Goal: Task Accomplishment & Management: Complete application form

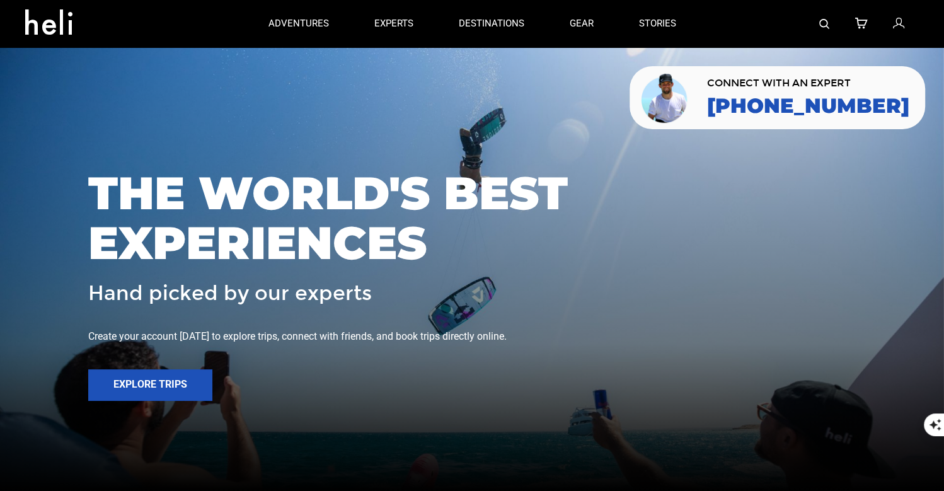
click at [831, 25] on div at bounding box center [809, 23] width 221 height 47
click at [827, 25] on img at bounding box center [825, 24] width 10 height 10
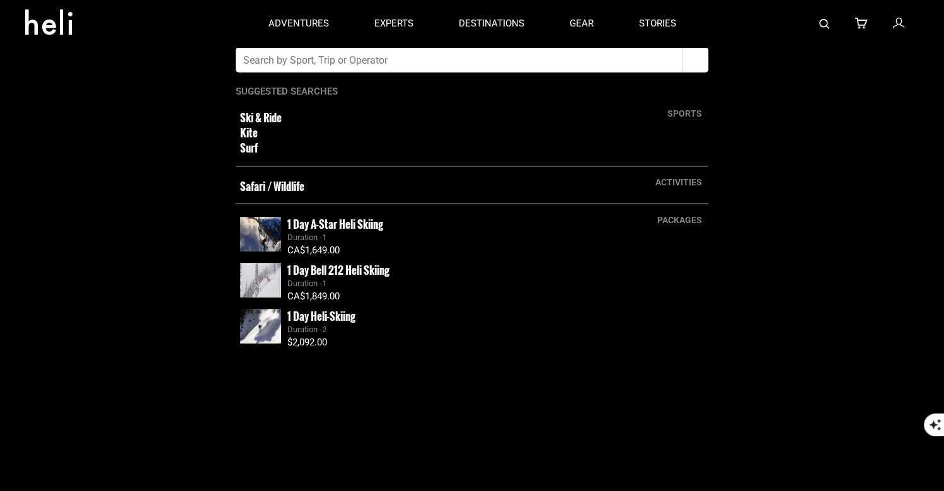
click at [502, 67] on input "text" at bounding box center [459, 59] width 447 height 25
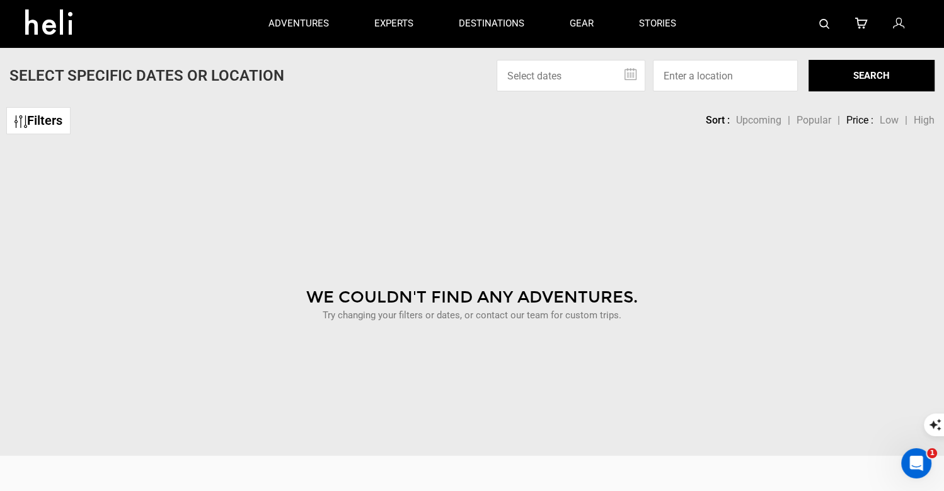
click at [830, 21] on img at bounding box center [825, 24] width 10 height 10
click at [827, 26] on img at bounding box center [825, 24] width 10 height 10
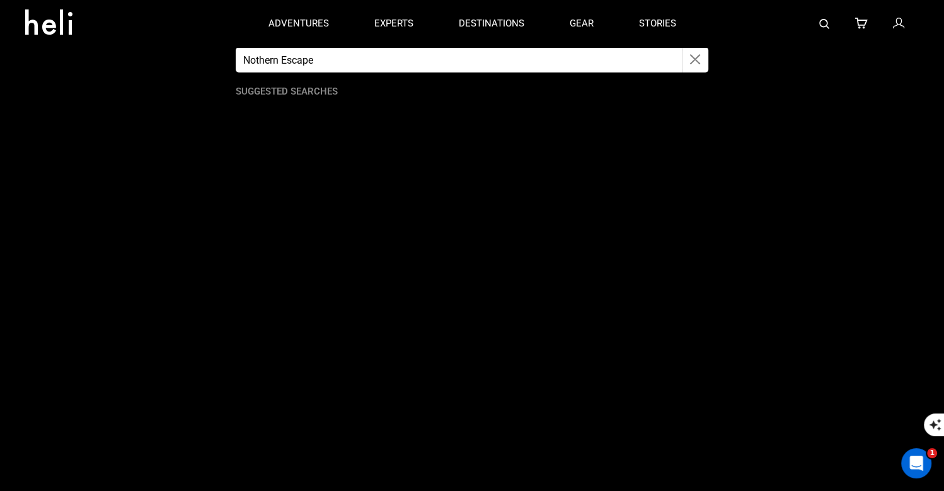
click at [394, 57] on input "Nothern Escape" at bounding box center [459, 59] width 447 height 25
type input "N"
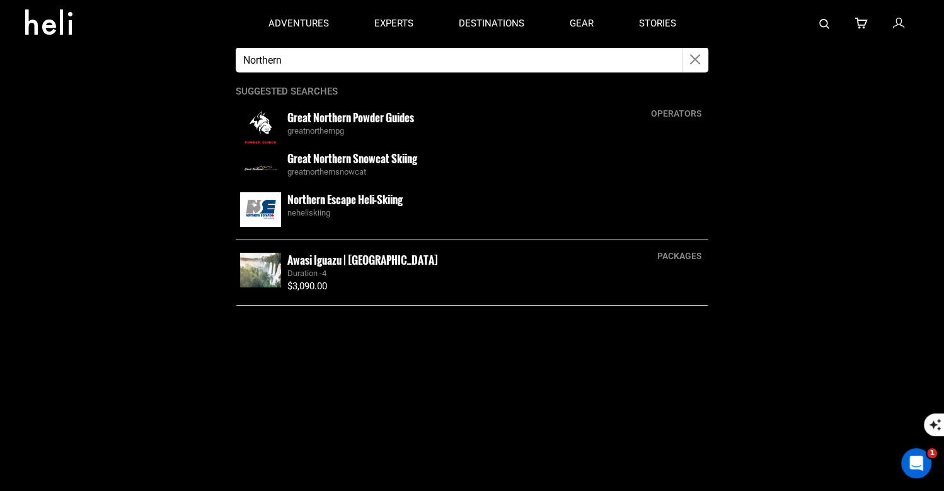
type input "Northern"
click at [286, 194] on div "Northern Escape Heli-Skiing neheliskiing" at bounding box center [472, 209] width 473 height 41
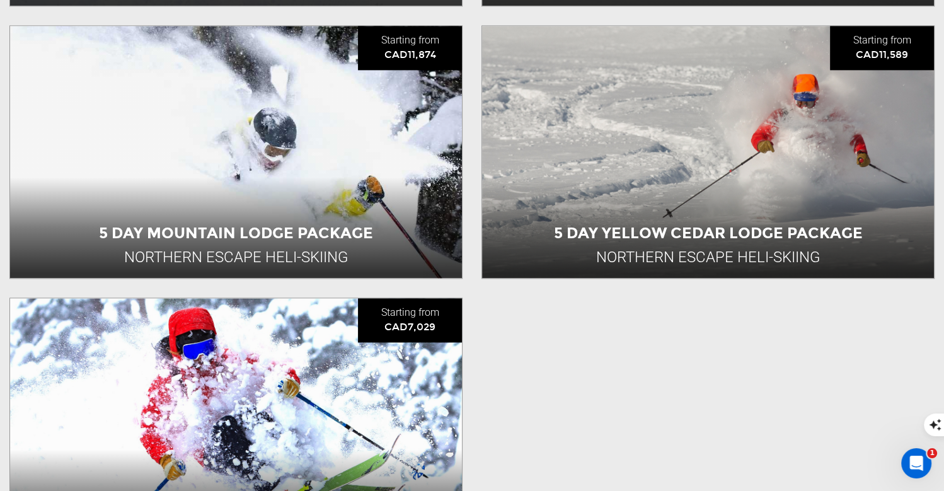
scroll to position [1628, 0]
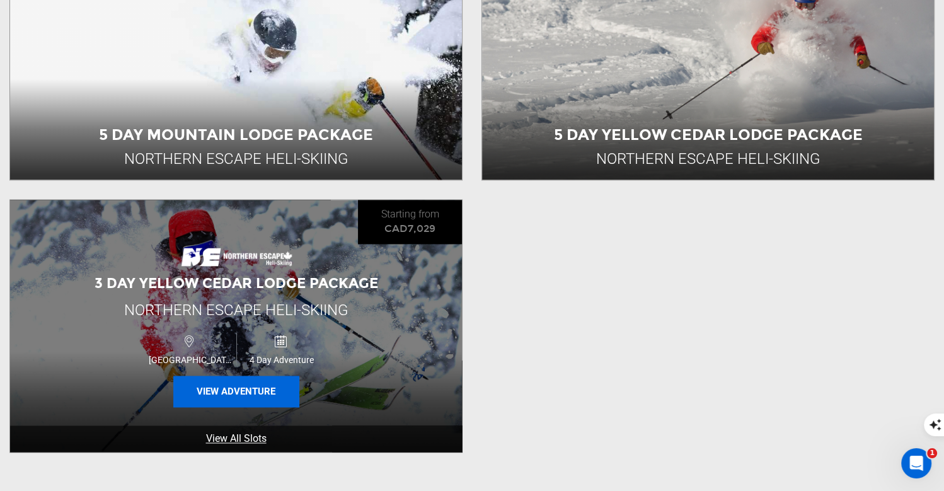
click at [262, 384] on button "View Adventure" at bounding box center [236, 392] width 126 height 32
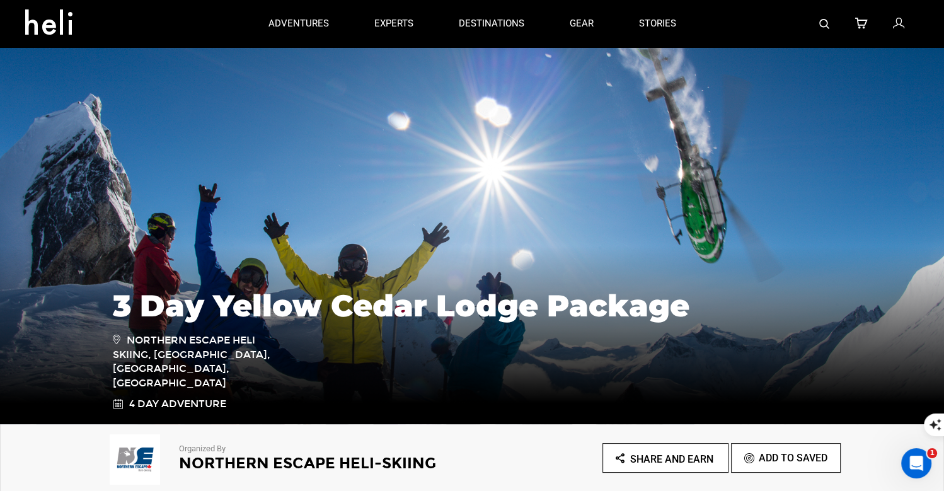
click at [192, 471] on h2 "Northern Escape Heli-Skiing" at bounding box center [308, 463] width 258 height 16
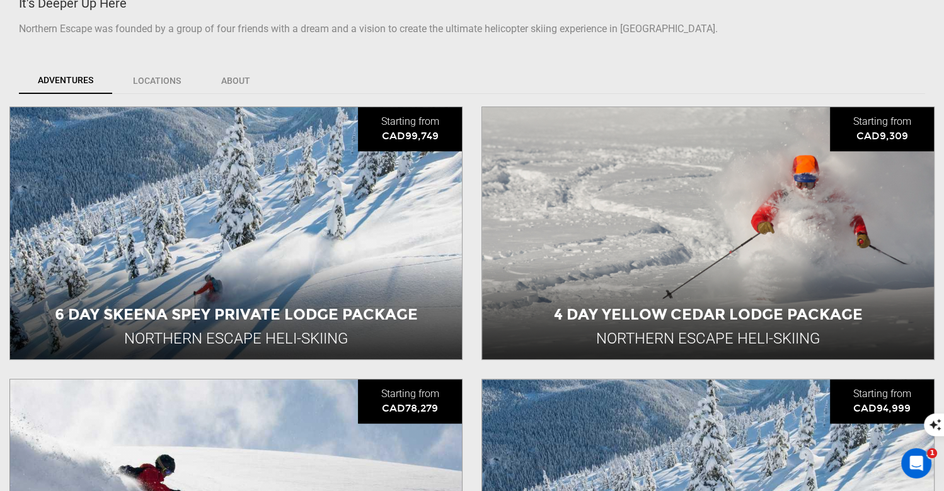
scroll to position [439, 0]
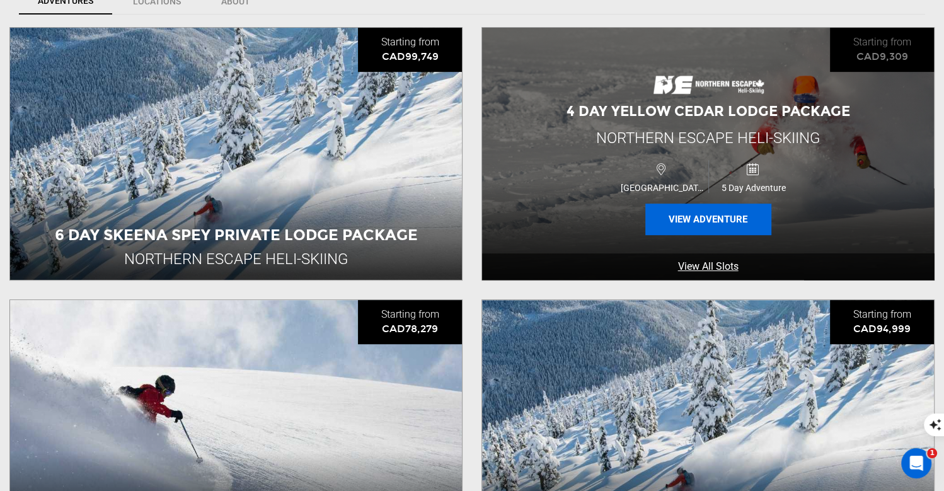
click at [683, 212] on button "View Adventure" at bounding box center [709, 220] width 126 height 32
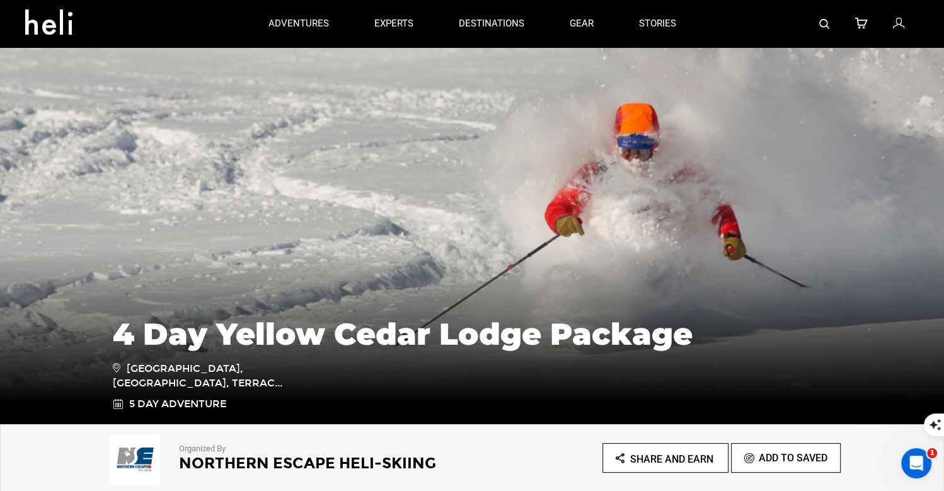
click at [275, 461] on h2 "Northern Escape Heli-Skiing" at bounding box center [308, 463] width 258 height 16
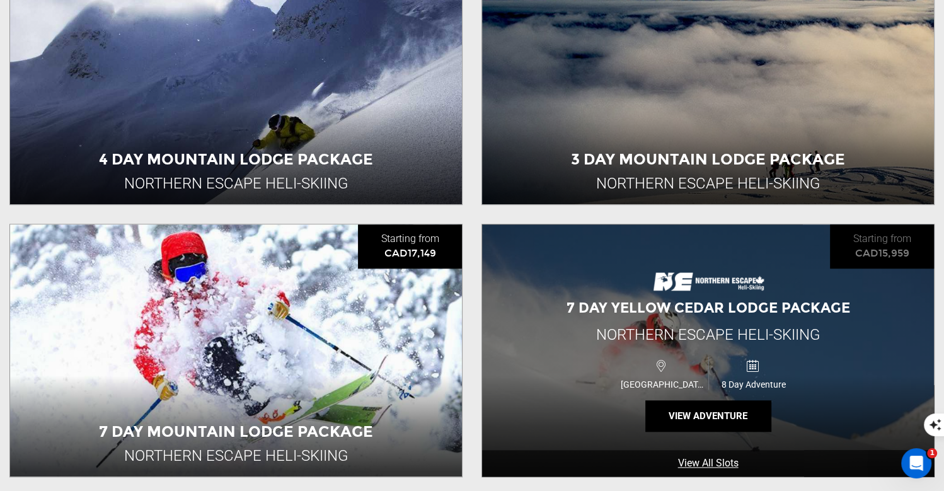
scroll to position [1289, 0]
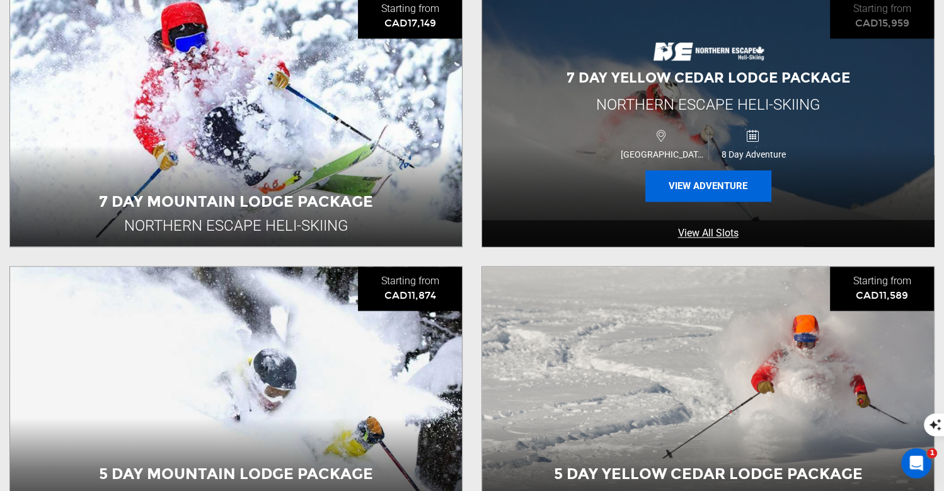
click at [715, 185] on button "View Adventure" at bounding box center [709, 186] width 126 height 32
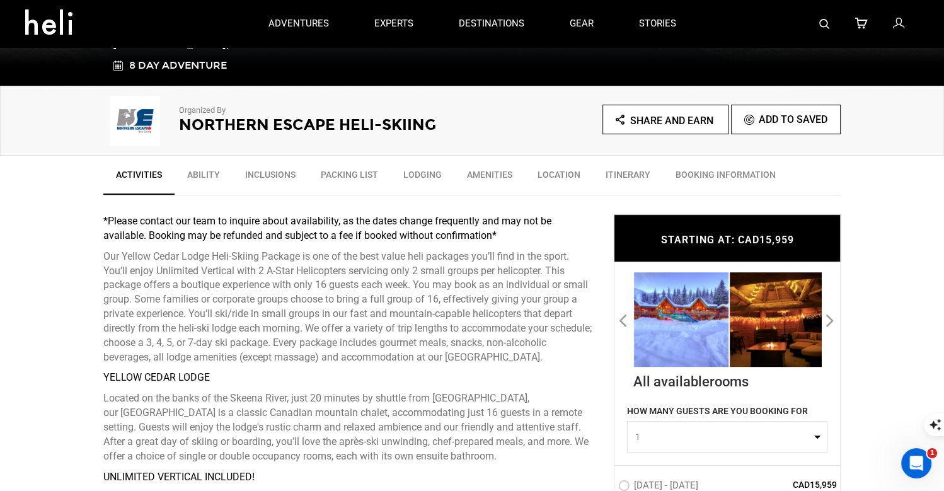
scroll to position [266, 0]
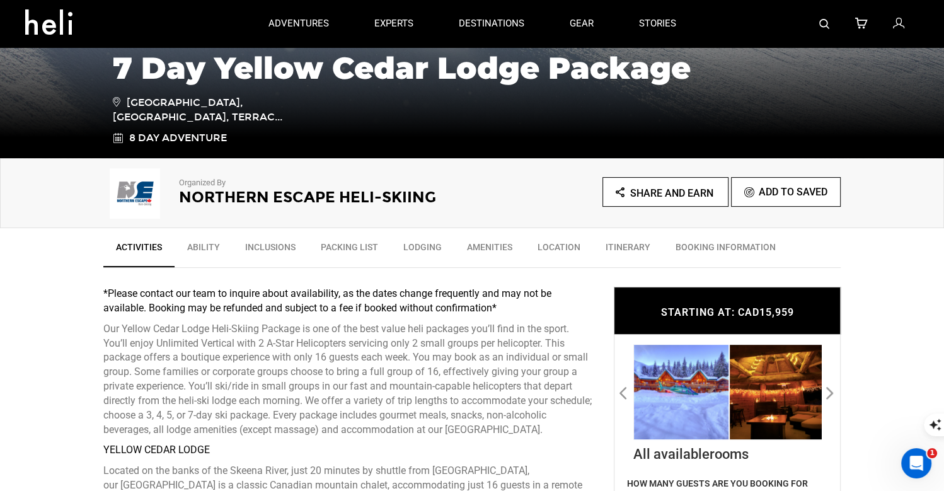
drag, startPoint x: 238, startPoint y: 341, endPoint x: 95, endPoint y: 319, distance: 145.4
copy div "Our Yellow Cedar Lodge Heli-Skiing Package is one of the best value heli packag…"
click at [816, 18] on div at bounding box center [809, 23] width 221 height 47
click at [821, 20] on img at bounding box center [825, 24] width 10 height 10
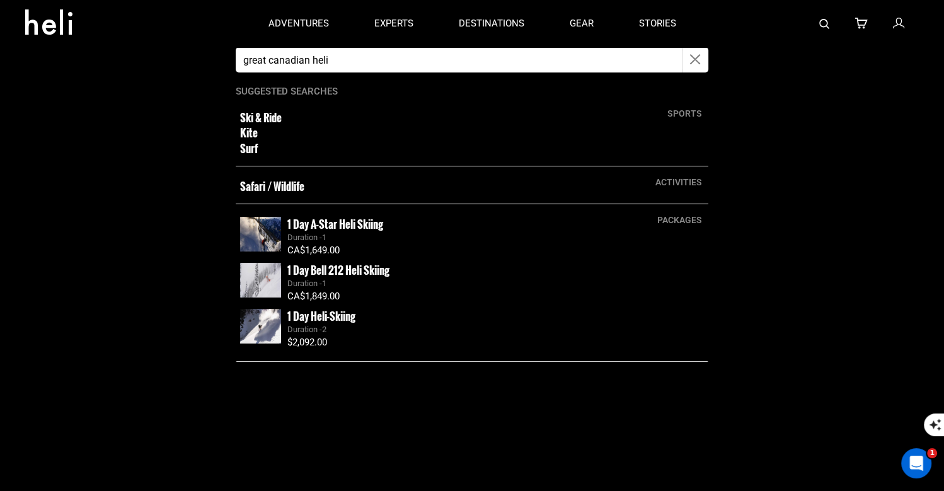
type input "great canadian heli"
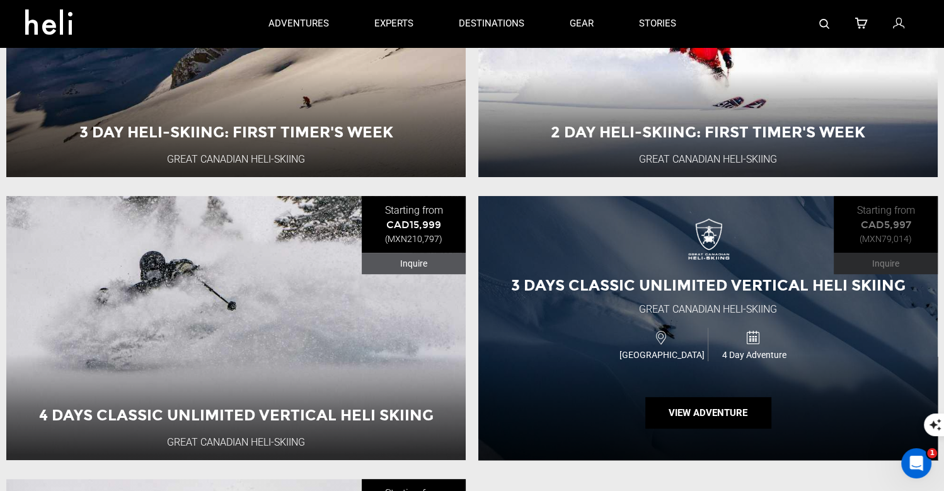
scroll to position [296, 0]
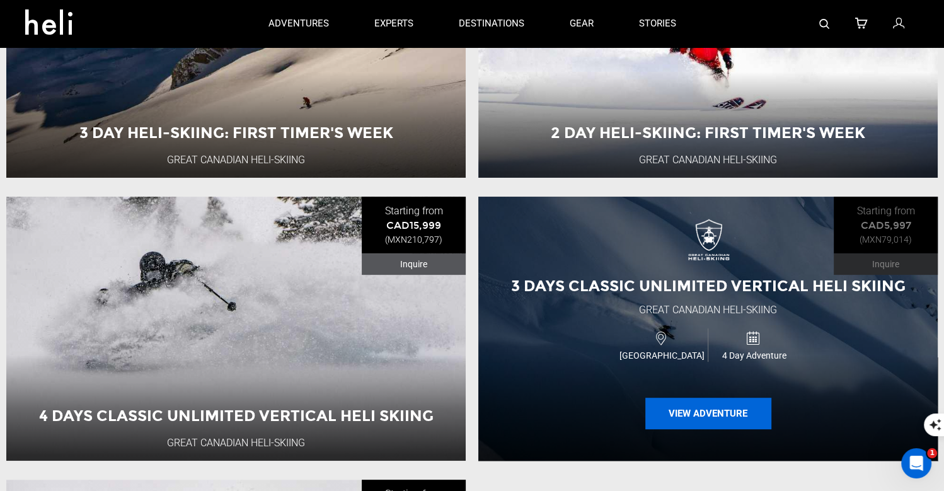
click at [705, 411] on button "View Adventure" at bounding box center [709, 414] width 126 height 32
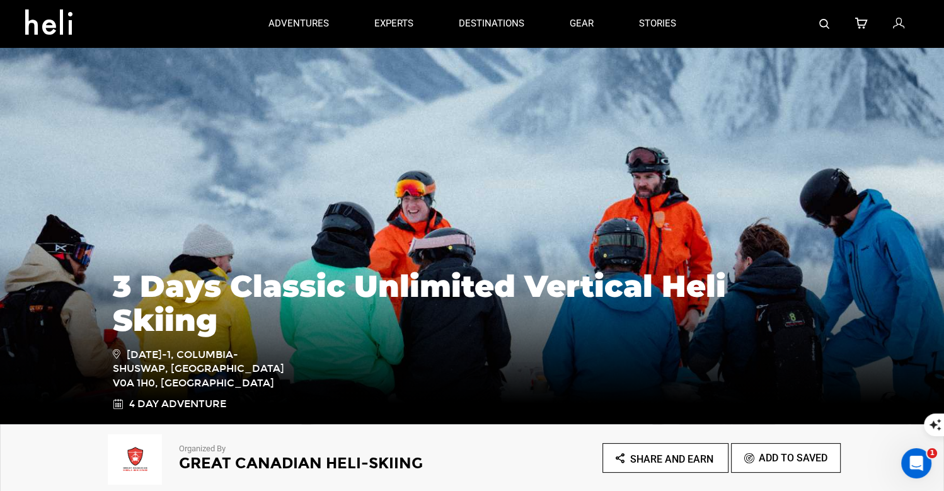
scroll to position [363, 0]
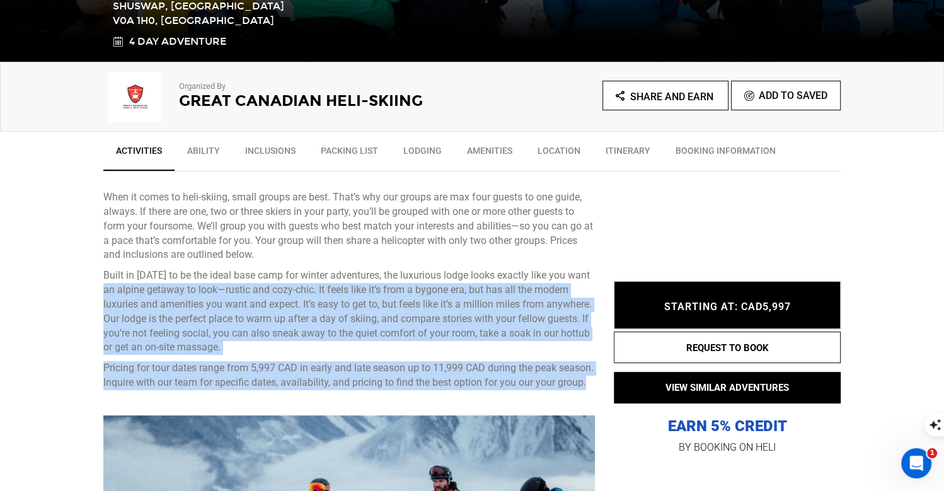
drag, startPoint x: 166, startPoint y: 398, endPoint x: 110, endPoint y: 287, distance: 124.1
click at [110, 287] on div "Built in 1996 to be the ideal base camp for winter adventures, the luxurious lo…" at bounding box center [349, 330] width 492 height 122
click at [313, 295] on p "Built in 1996 to be the ideal base camp for winter adventures, the luxurious lo…" at bounding box center [349, 312] width 492 height 86
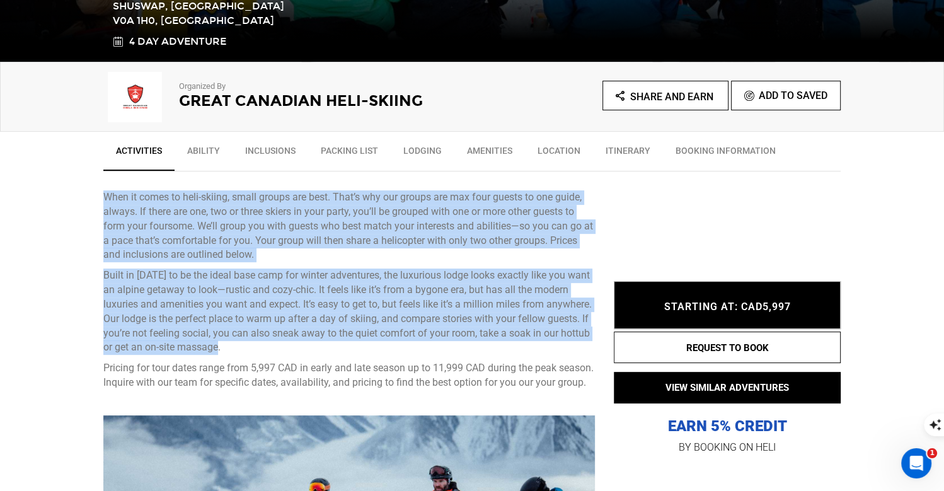
drag, startPoint x: 255, startPoint y: 345, endPoint x: 91, endPoint y: 189, distance: 226.5
copy div "When it comes to heli-skiing, small groups are best. That’s why our groups are …"
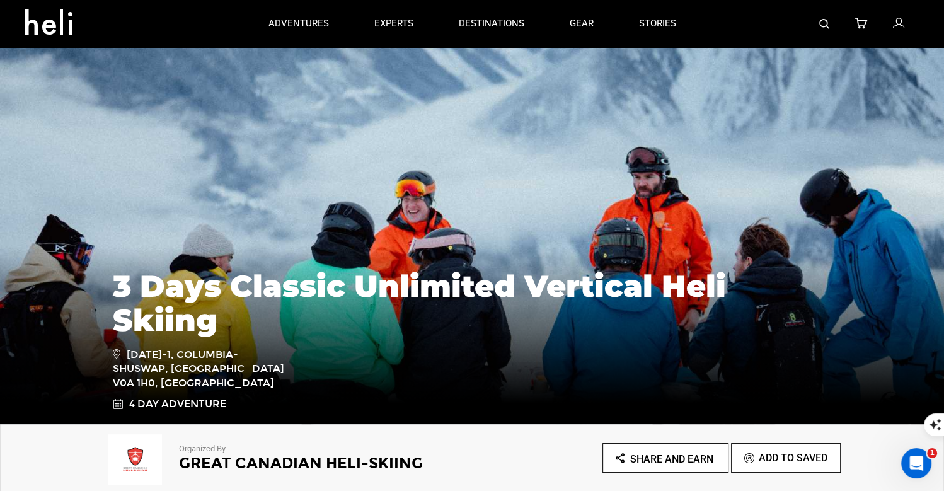
click at [822, 17] on link at bounding box center [825, 23] width 10 height 47
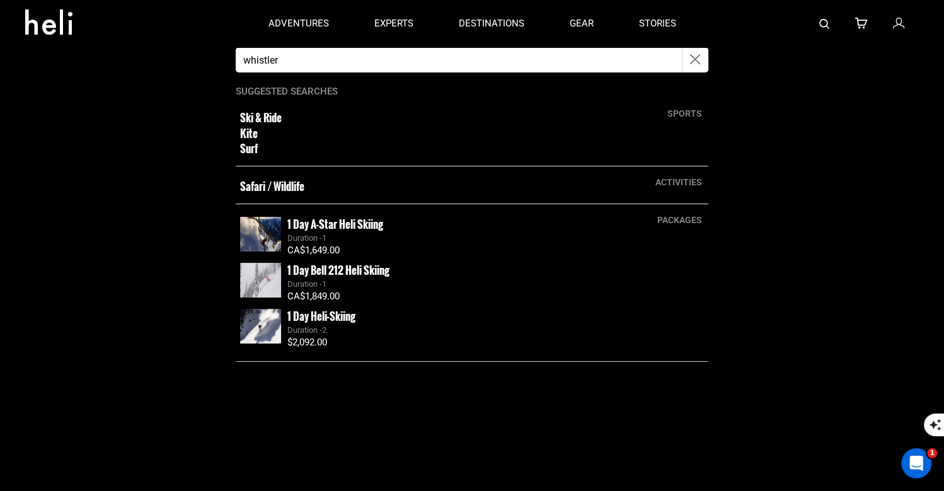
type input "whistler"
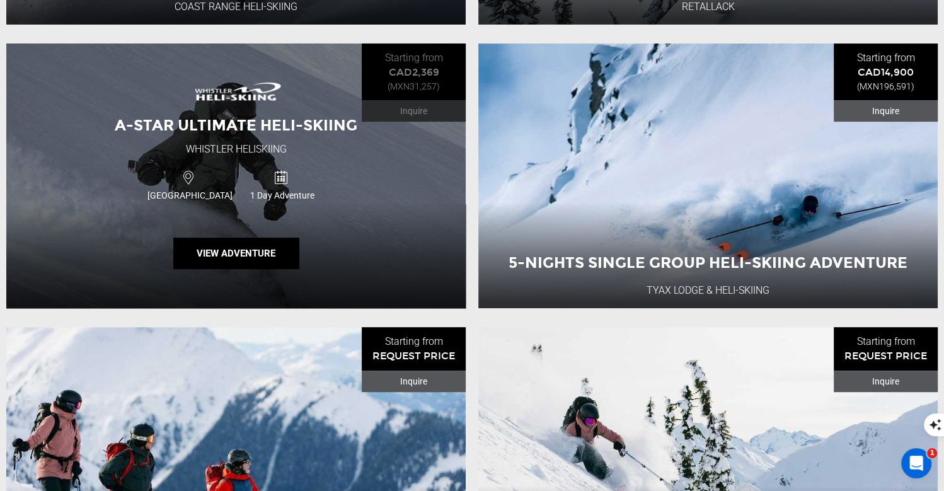
scroll to position [449, 0]
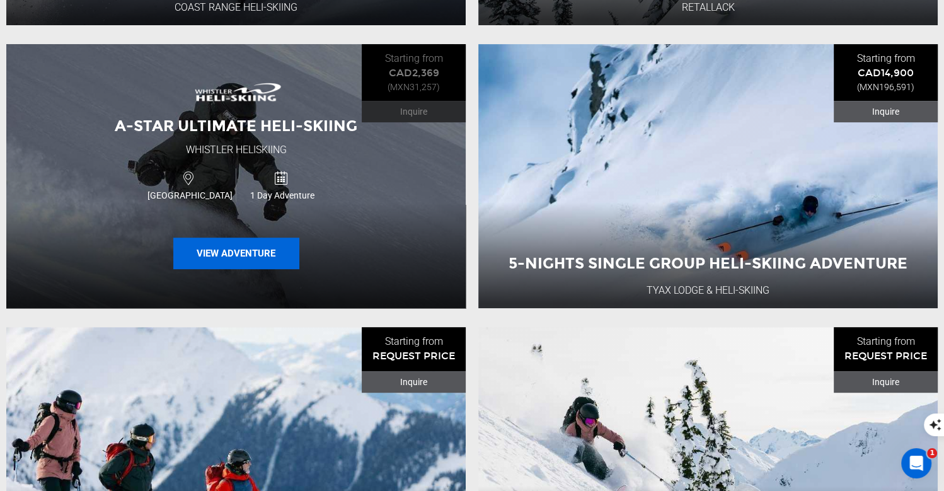
click at [282, 255] on button "View Adventure" at bounding box center [236, 254] width 126 height 32
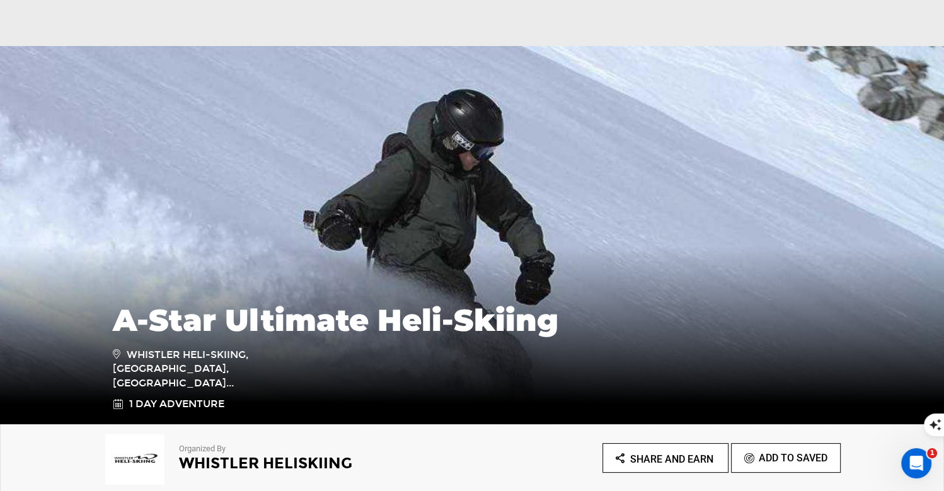
scroll to position [455, 0]
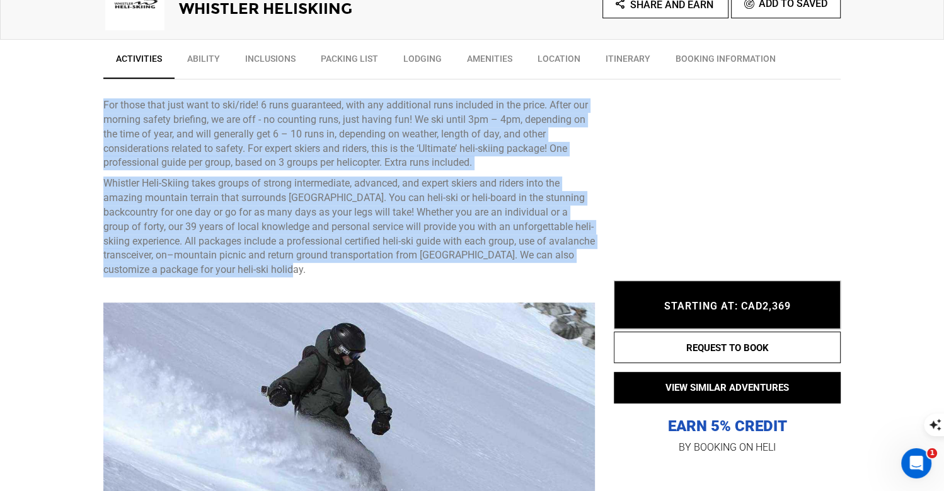
drag, startPoint x: 339, startPoint y: 271, endPoint x: 89, endPoint y: 110, distance: 297.3
copy div "For those that just want to ski/ride! 6 runs guaranteed, with any additional ru…"
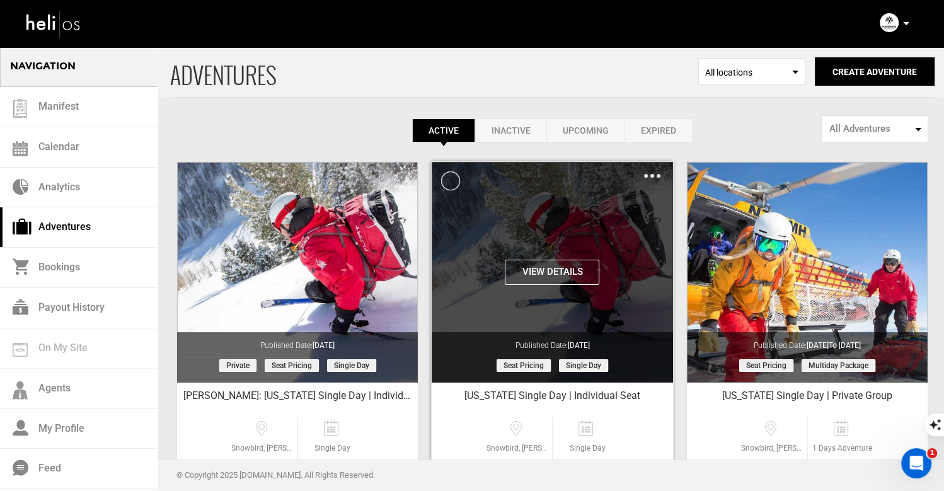
click at [650, 175] on img at bounding box center [652, 176] width 16 height 4
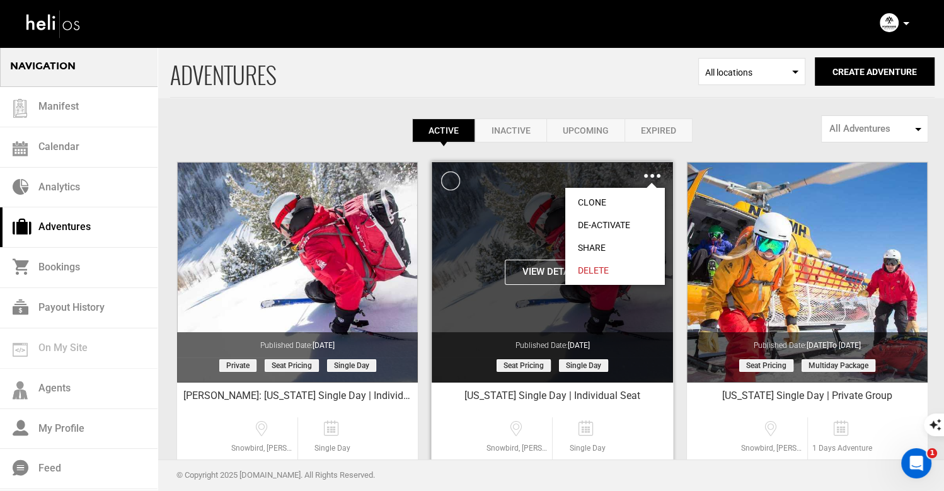
click at [596, 199] on link "Clone" at bounding box center [616, 202] width 100 height 23
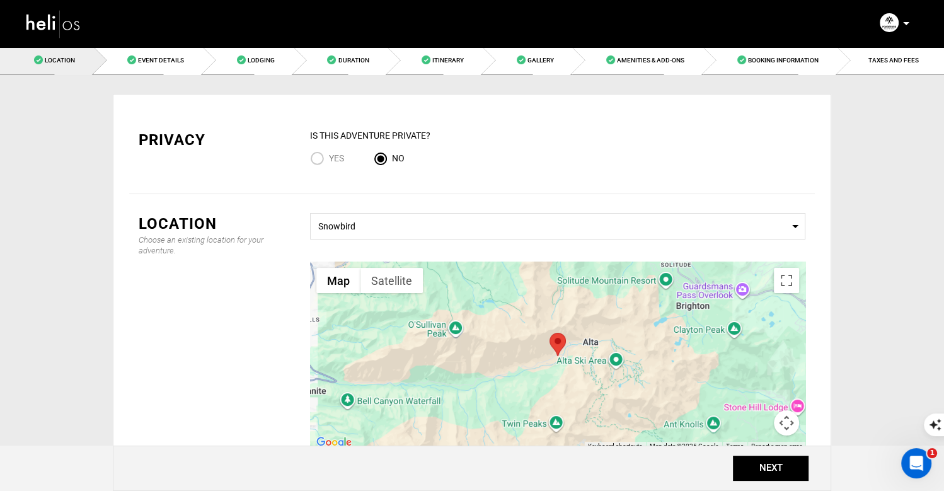
click at [313, 160] on input "Yes" at bounding box center [319, 159] width 19 height 17
radio input "true"
radio input "false"
click at [769, 470] on button "NEXT" at bounding box center [771, 468] width 76 height 25
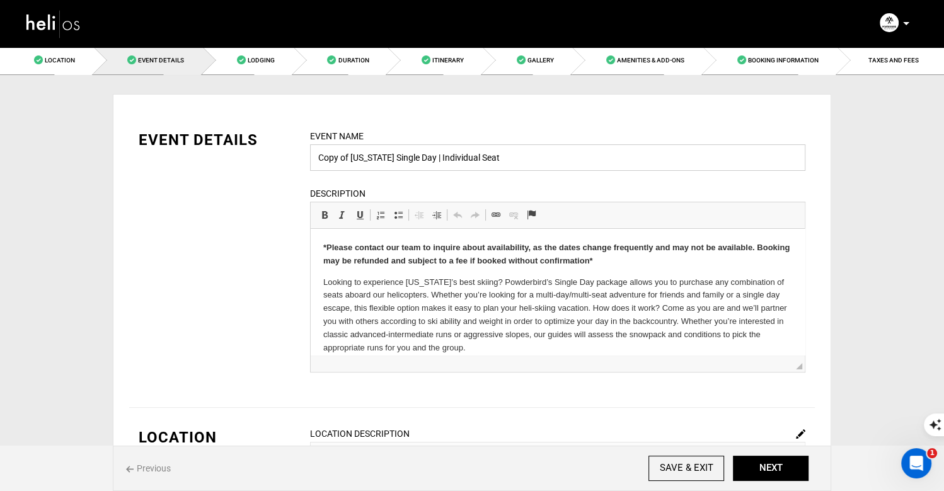
drag, startPoint x: 350, startPoint y: 156, endPoint x: 279, endPoint y: 154, distance: 70.6
click at [281, 155] on div "EVENT DETAILS Event Name Copy of [US_STATE] Single Day | Individual Seat Event …" at bounding box center [472, 258] width 686 height 259
click at [451, 156] on input "[US_STATE] Single Day | Individual Seat" at bounding box center [558, 157] width 496 height 26
drag, startPoint x: 453, startPoint y: 156, endPoint x: 378, endPoint y: 156, distance: 75.0
click at [378, 156] on input "[US_STATE] Single Day | Individual Seat" at bounding box center [558, 157] width 496 height 26
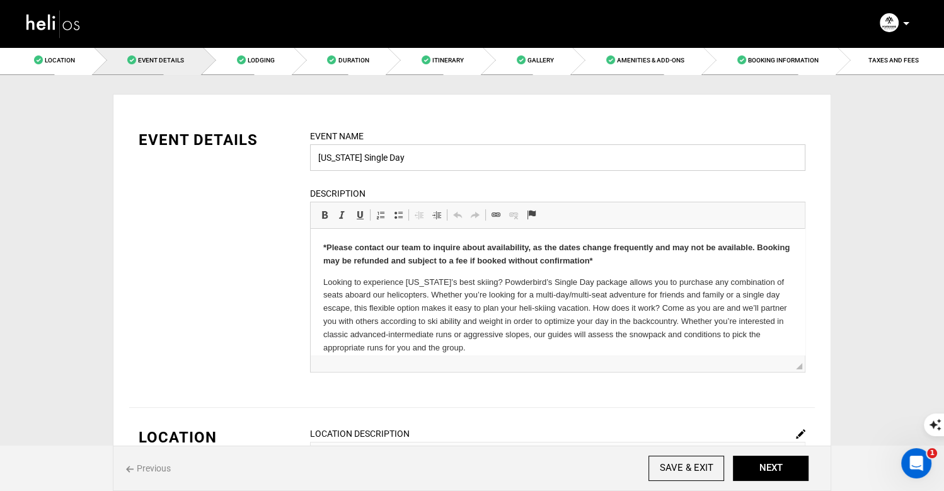
drag, startPoint x: 334, startPoint y: 158, endPoint x: 290, endPoint y: 154, distance: 44.3
click at [292, 154] on div "EVENT DETAILS Event Name [US_STATE] Single Day Event name can not be less than …" at bounding box center [472, 258] width 686 height 259
click at [417, 160] on input "Powderbird Single Day" at bounding box center [558, 157] width 496 height 26
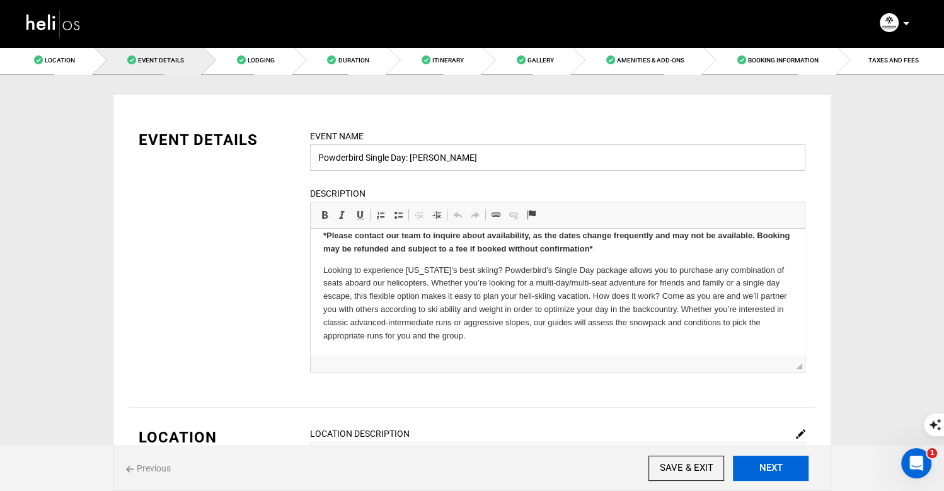
type input "Powderbird Single Day: [PERSON_NAME]"
click at [769, 461] on button "NEXT" at bounding box center [771, 468] width 76 height 25
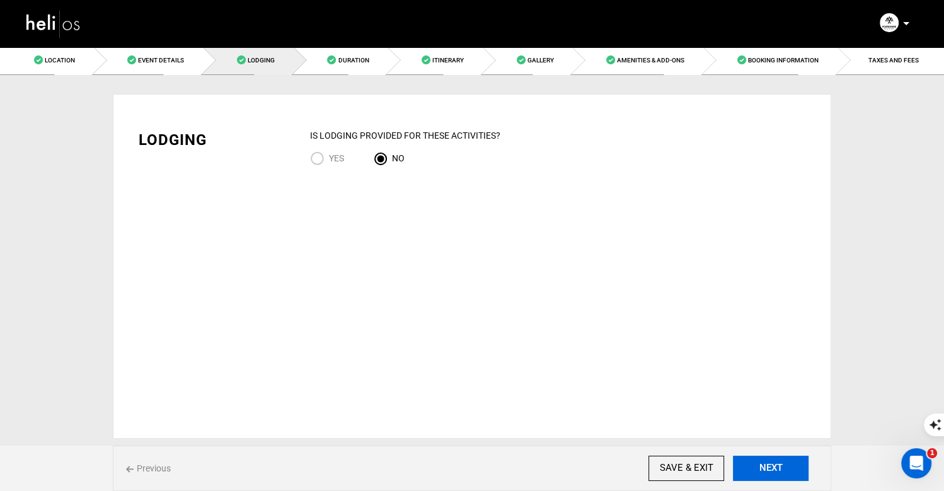
click at [774, 470] on button "NEXT" at bounding box center [771, 468] width 76 height 25
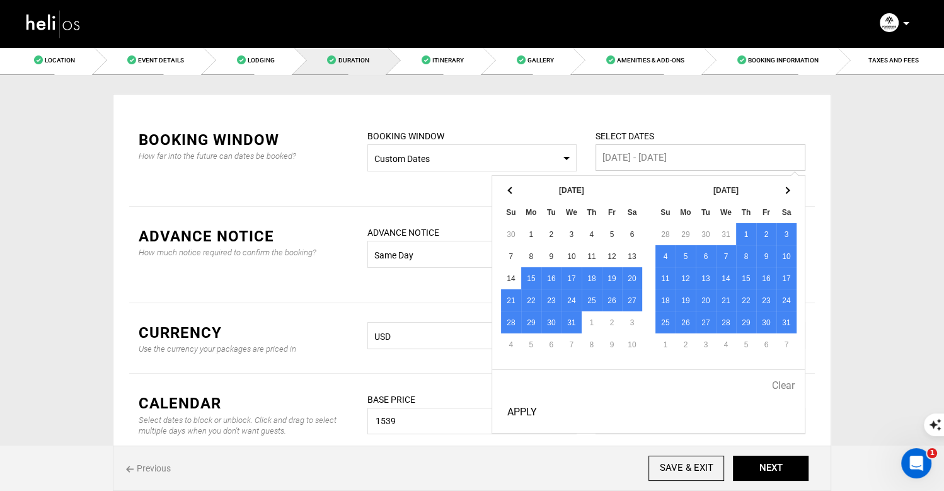
click at [624, 165] on input "[DATE] - [DATE]" at bounding box center [701, 157] width 210 height 26
click at [789, 190] on span at bounding box center [786, 190] width 7 height 7
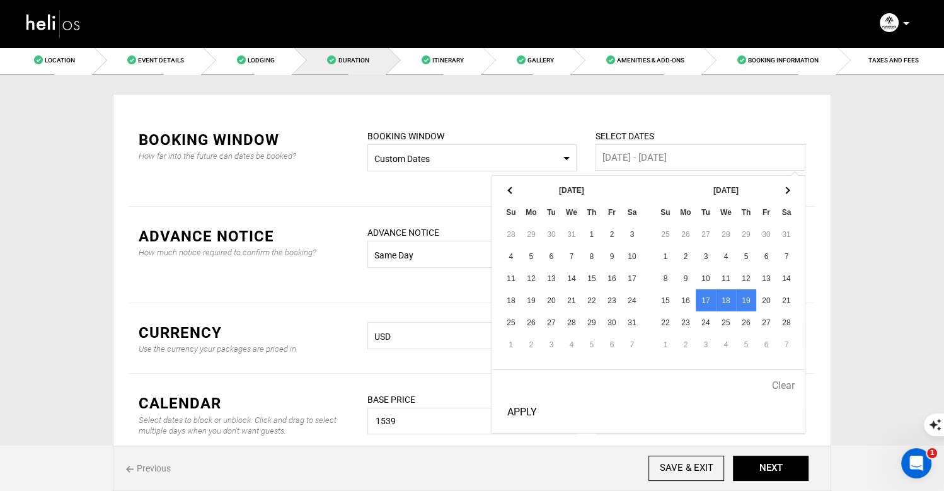
click at [898, 292] on div "Location Event Details Lodging Duration Itinerary Gallery Amenities & Add-Ons B…" at bounding box center [472, 484] width 944 height 876
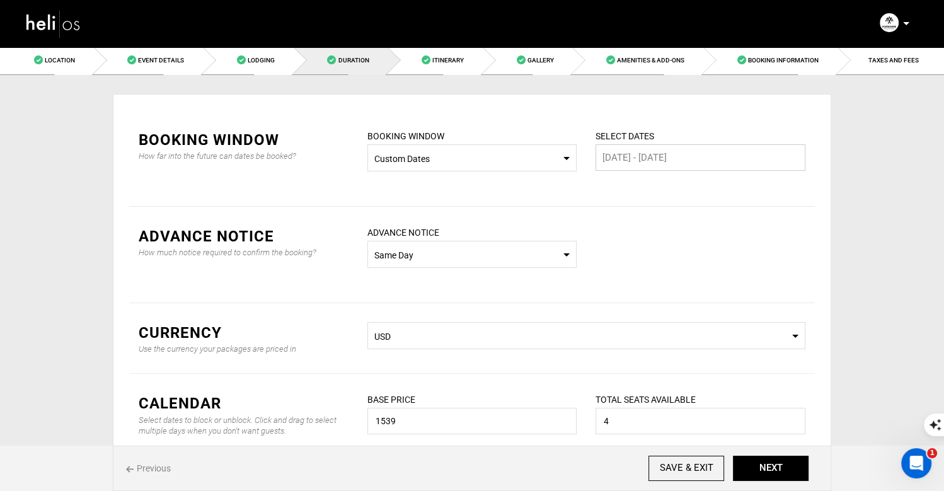
click at [675, 158] on input "[DATE] - [DATE]" at bounding box center [701, 157] width 210 height 26
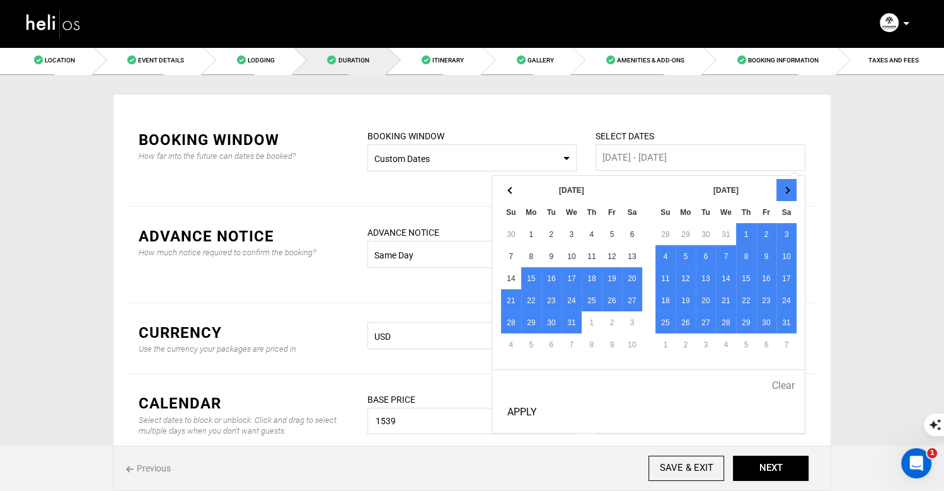
click at [792, 185] on th at bounding box center [787, 190] width 20 height 22
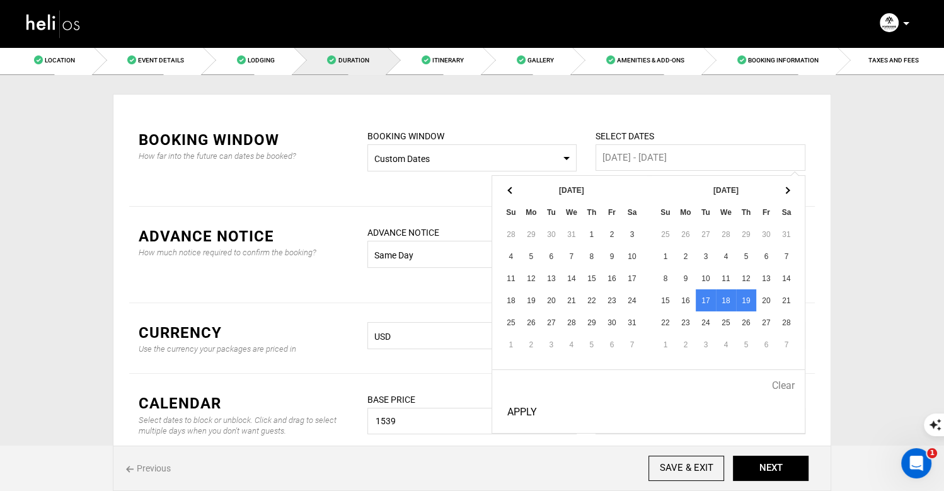
click at [519, 413] on button "Apply" at bounding box center [522, 413] width 40 height 32
type input "[DATE] - [DATE]"
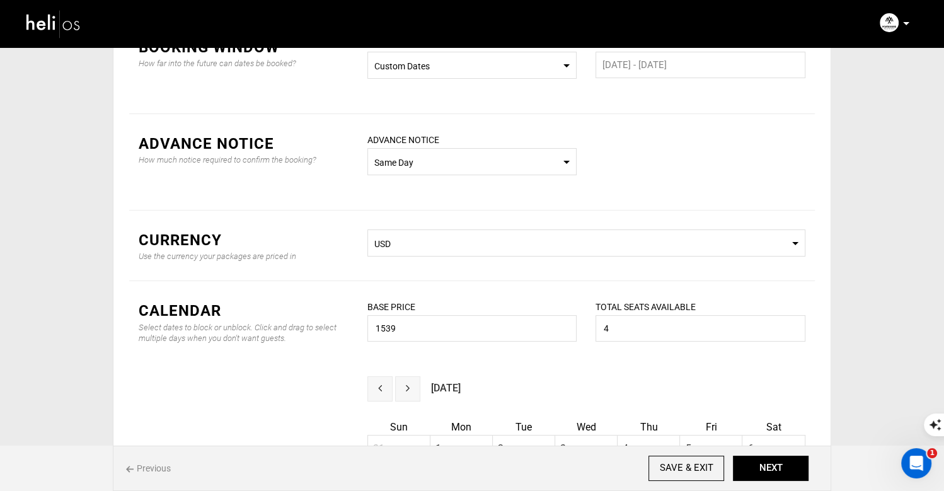
scroll to position [98, 0]
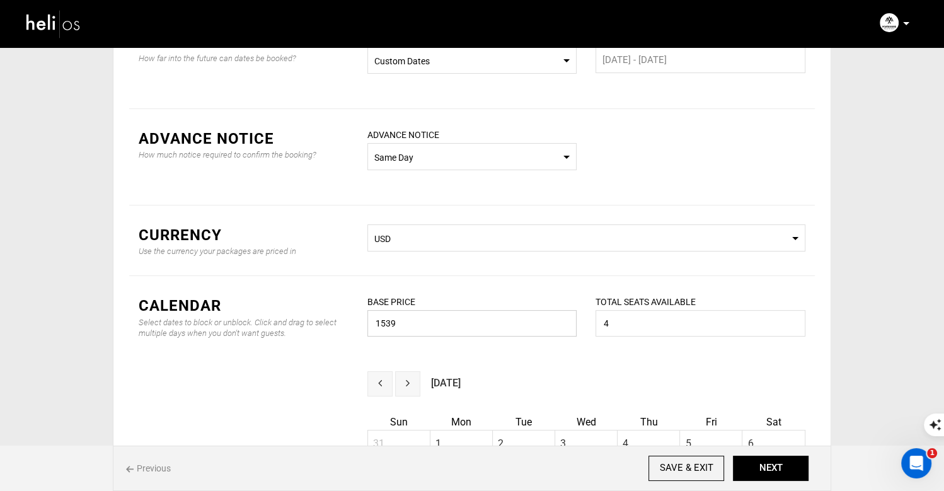
click at [436, 330] on input "1539" at bounding box center [473, 323] width 210 height 26
type input "1"
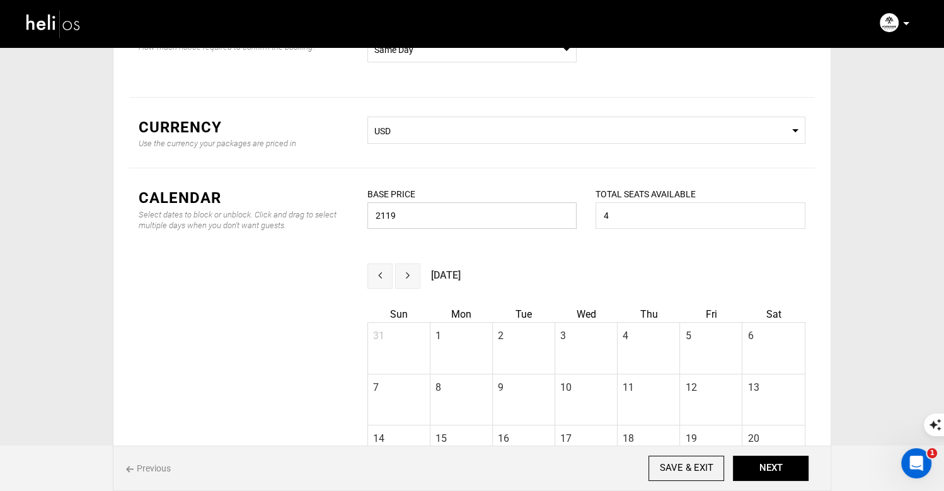
scroll to position [0, 0]
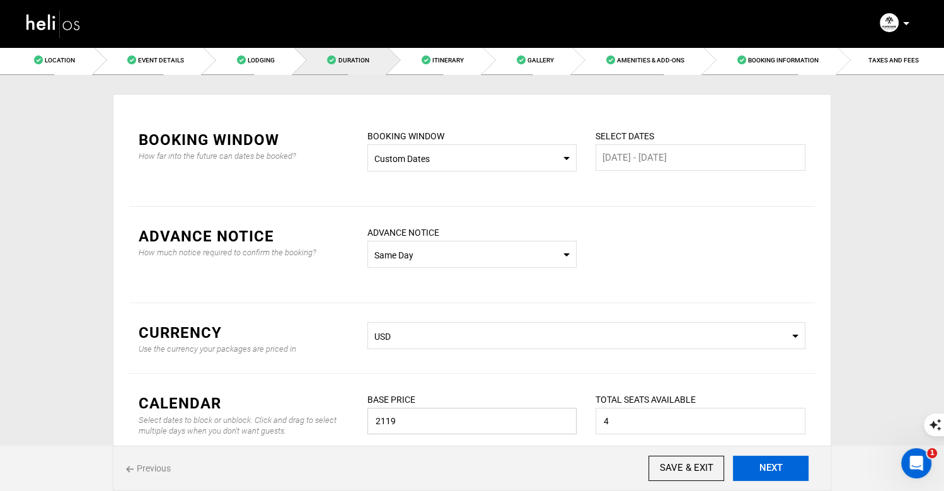
type input "2119"
click at [762, 463] on button "NEXT" at bounding box center [771, 468] width 76 height 25
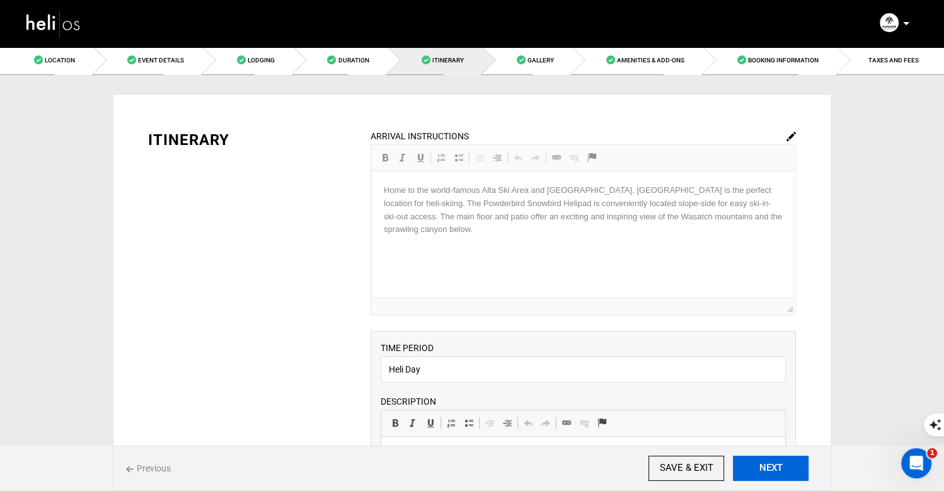
click at [762, 463] on button "NEXT" at bounding box center [771, 468] width 76 height 25
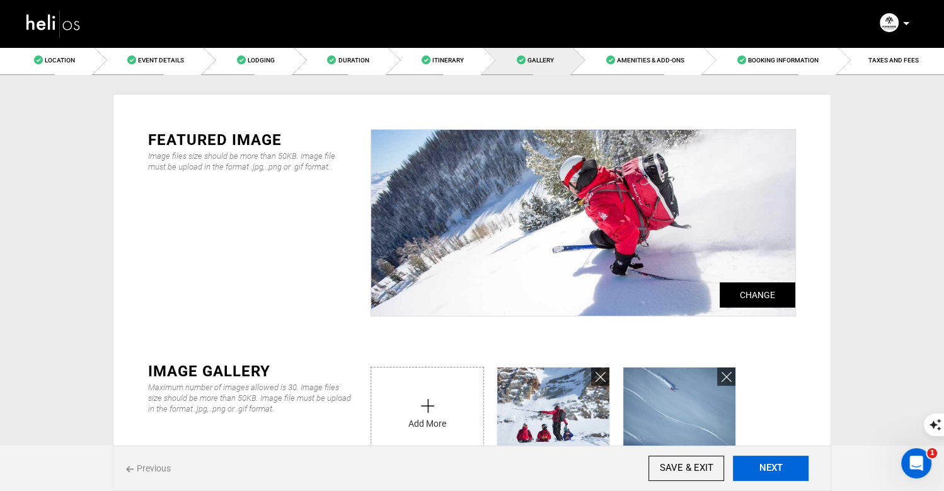
click at [762, 463] on button "NEXT" at bounding box center [771, 468] width 76 height 25
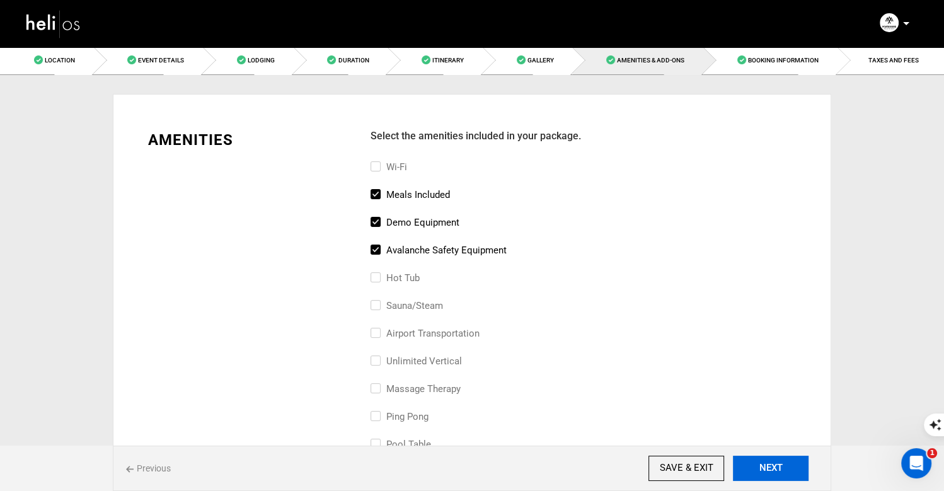
click at [774, 469] on button "NEXT" at bounding box center [771, 468] width 76 height 25
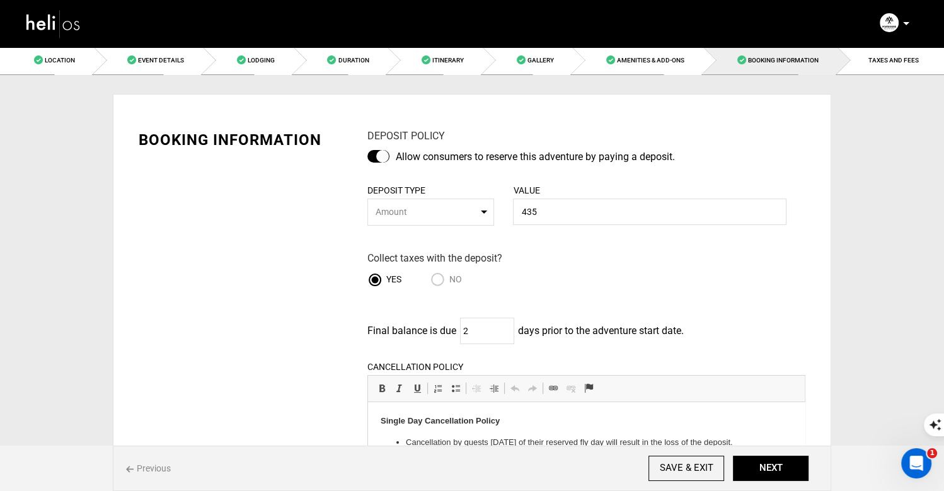
click at [386, 154] on div at bounding box center [379, 156] width 22 height 13
click at [0, 0] on input "checkbox" at bounding box center [0, 0] width 0 height 0
click at [761, 469] on button "NEXT" at bounding box center [771, 468] width 76 height 25
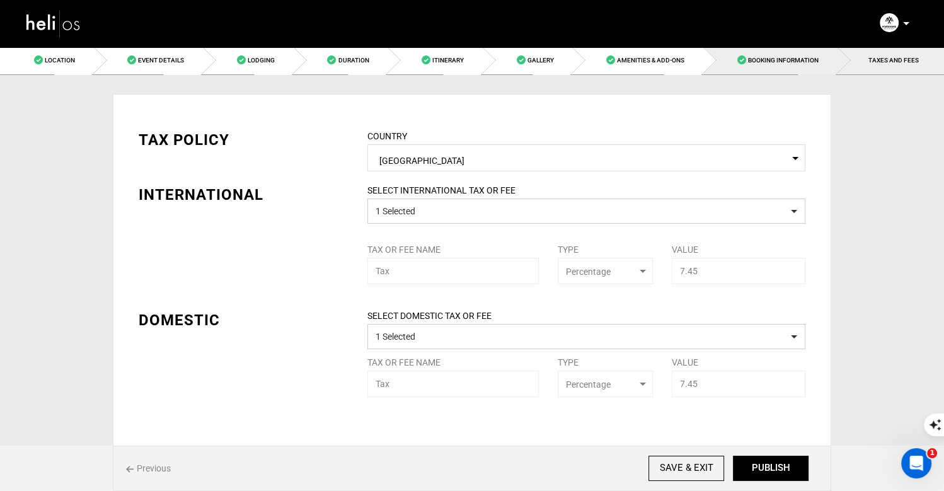
click at [758, 62] on span "Booking Information" at bounding box center [783, 60] width 71 height 7
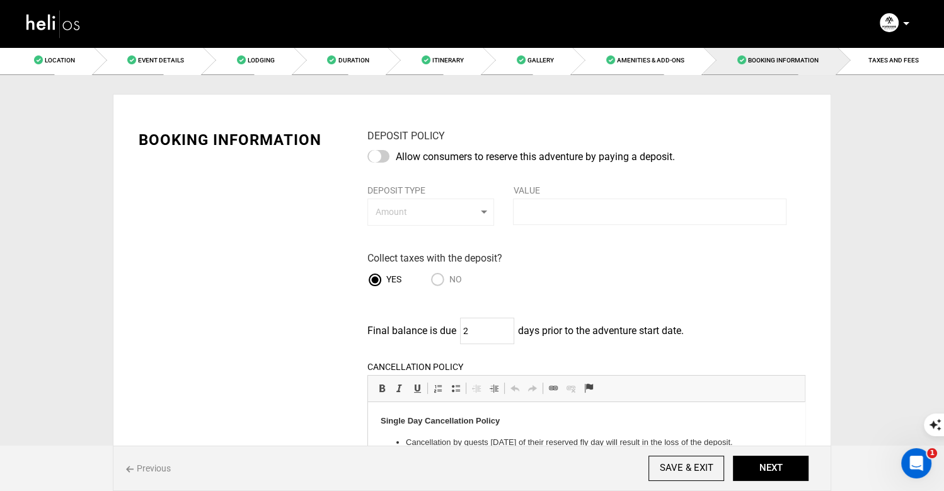
click at [379, 157] on div at bounding box center [379, 156] width 22 height 13
click at [0, 0] on input "checkbox" at bounding box center [0, 0] width 0 height 0
click at [695, 165] on div "Allow consumers to reserve this adventure by paying a deposit." at bounding box center [587, 160] width 438 height 21
click at [878, 57] on span "TAXES AND FEES" at bounding box center [894, 60] width 50 height 7
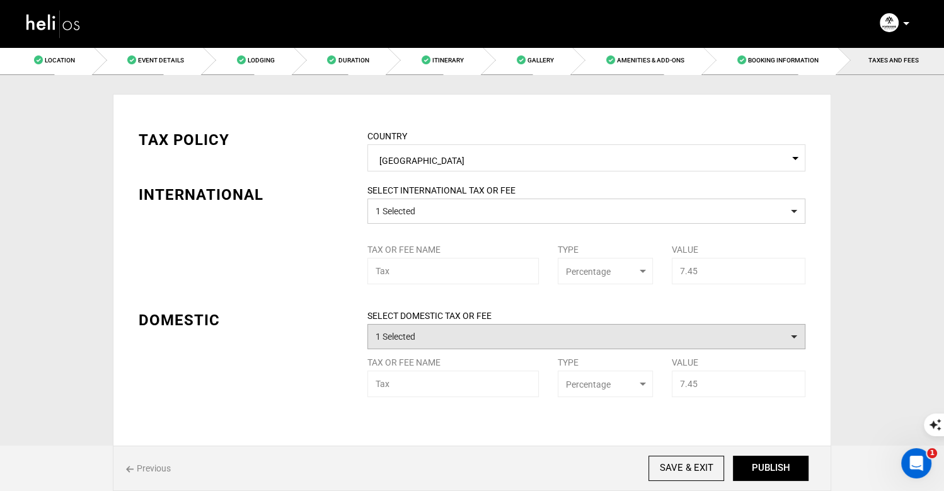
scroll to position [15, 0]
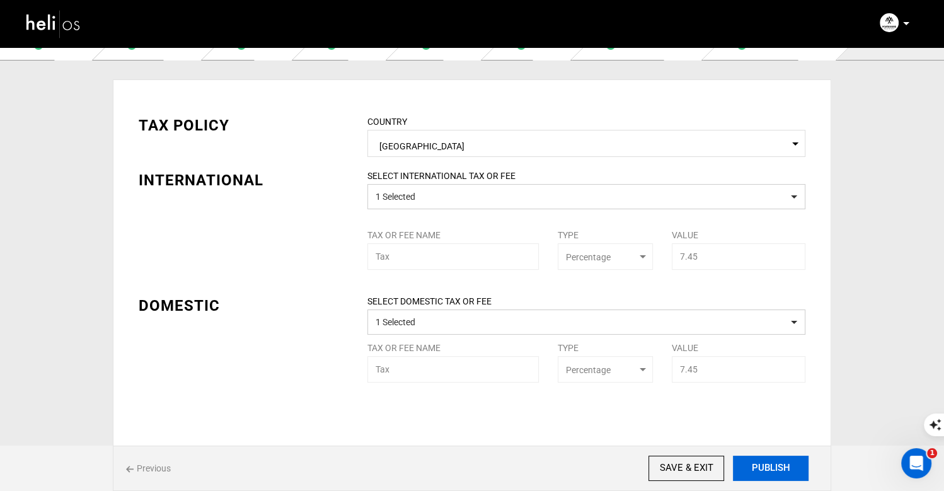
click at [767, 468] on button "PUBLISH" at bounding box center [771, 468] width 76 height 25
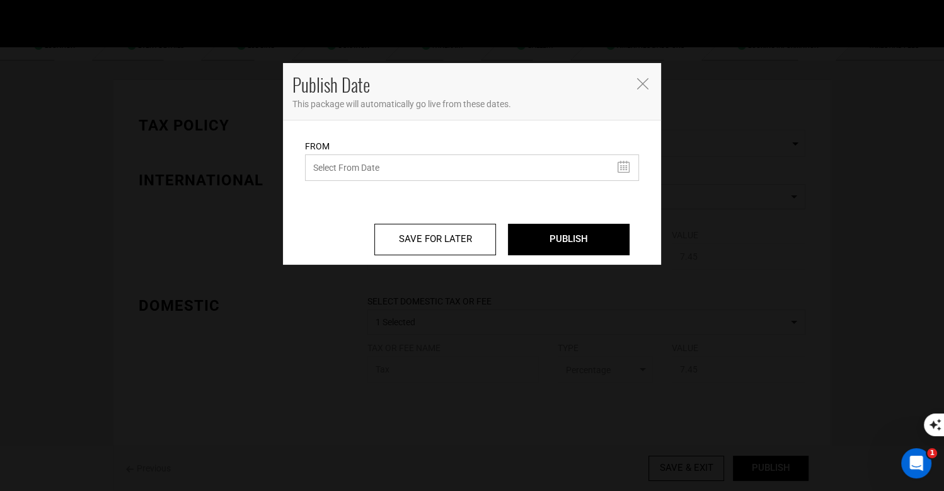
click at [540, 165] on input "text" at bounding box center [472, 167] width 334 height 26
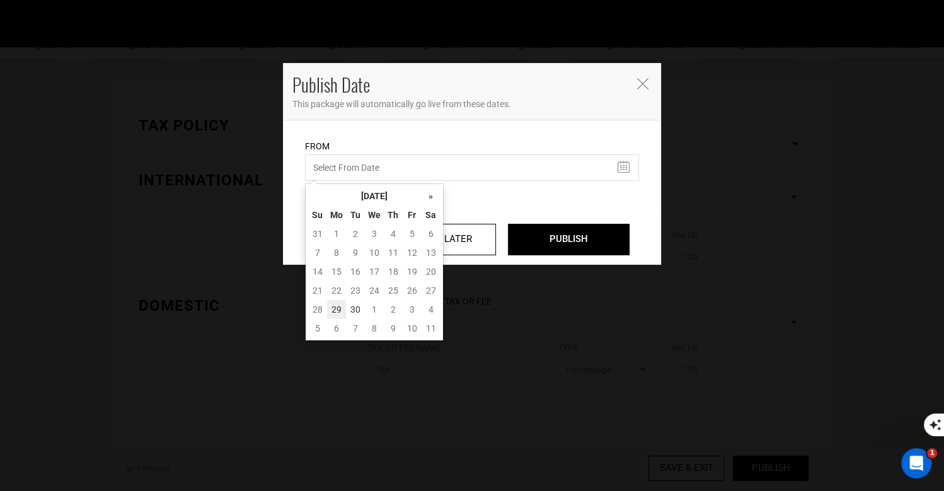
click at [338, 306] on td "29" at bounding box center [336, 309] width 19 height 19
type input "[DATE]"
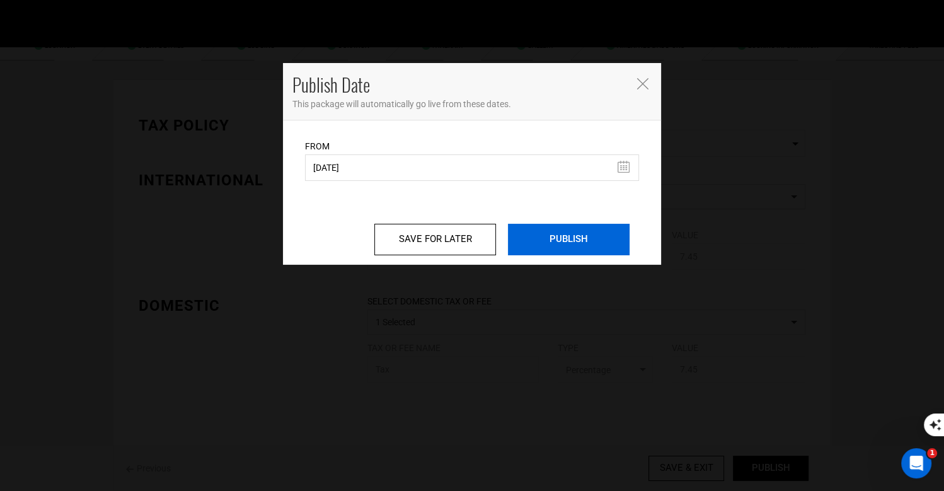
click at [591, 235] on input "PUBLISH" at bounding box center [569, 240] width 122 height 32
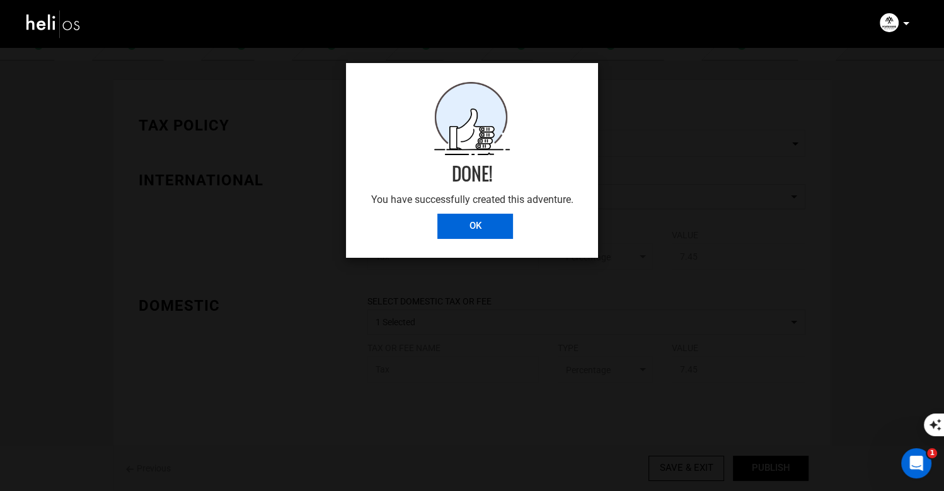
click at [456, 231] on input "OK" at bounding box center [476, 226] width 76 height 25
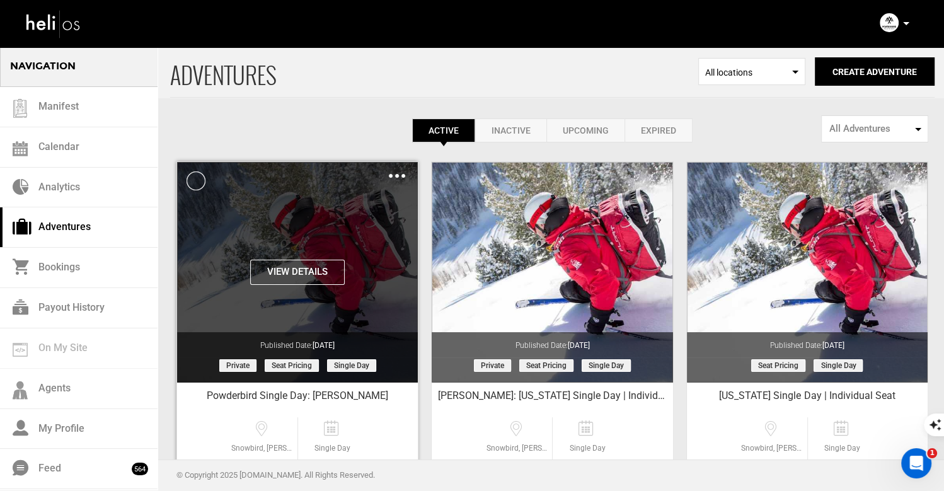
click at [399, 174] on img at bounding box center [397, 176] width 16 height 4
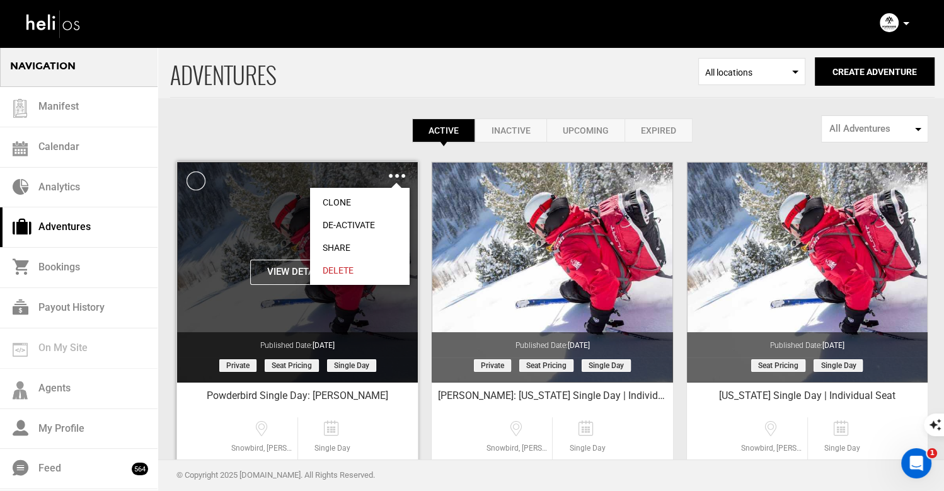
click at [342, 240] on link "Share" at bounding box center [360, 247] width 100 height 23
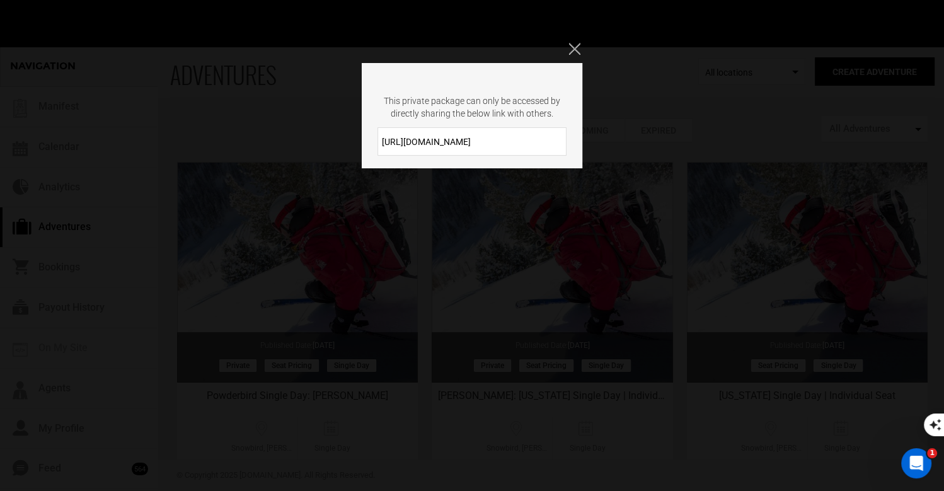
click at [461, 148] on input "[URL][DOMAIN_NAME]" at bounding box center [472, 141] width 189 height 28
drag, startPoint x: 486, startPoint y: 148, endPoint x: 373, endPoint y: 125, distance: 115.9
click at [373, 124] on div "This private package can only be accessed by directly sharing the below link wi…" at bounding box center [472, 115] width 221 height 105
